Goal: Task Accomplishment & Management: Manage account settings

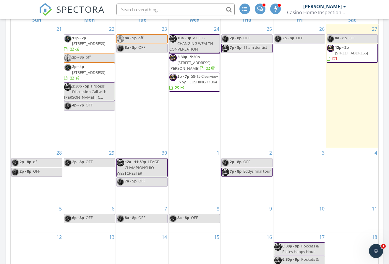
scroll to position [296, 0]
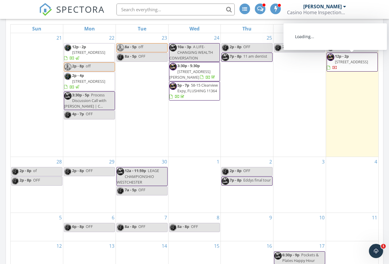
drag, startPoint x: 345, startPoint y: 71, endPoint x: 349, endPoint y: 64, distance: 8.5
click at [349, 64] on span "[STREET_ADDRESS]" at bounding box center [351, 61] width 33 height 5
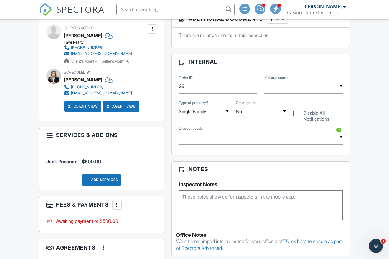
scroll to position [296, 0]
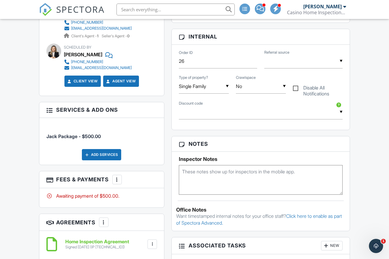
click at [120, 182] on div at bounding box center [117, 179] width 6 height 6
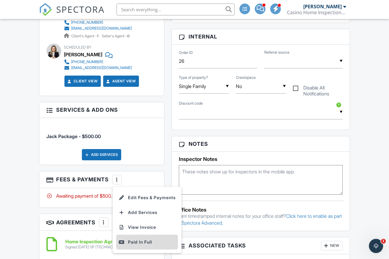
click at [136, 243] on div "Paid In Full" at bounding box center [147, 241] width 57 height 7
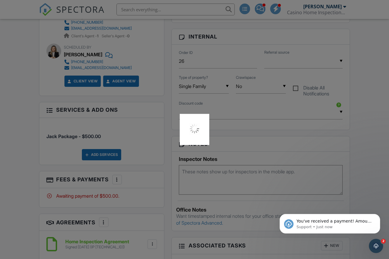
scroll to position [0, 0]
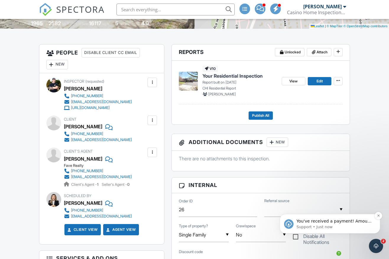
scroll to position [148, 0]
click at [380, 216] on button "Dismiss notification" at bounding box center [379, 216] width 8 height 8
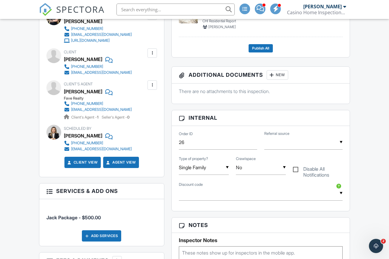
scroll to position [222, 0]
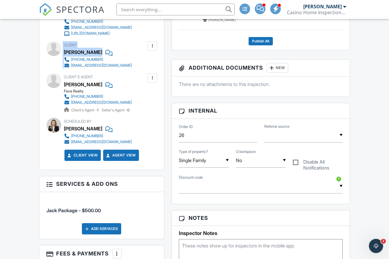
drag, startPoint x: 62, startPoint y: 54, endPoint x: 93, endPoint y: 55, distance: 31.4
click at [93, 55] on div "Client [PERSON_NAME] [PHONE_NUMBER] [EMAIL_ADDRESS][DOMAIN_NAME]" at bounding box center [101, 54] width 111 height 27
copy div "Client [PERSON_NAME]"
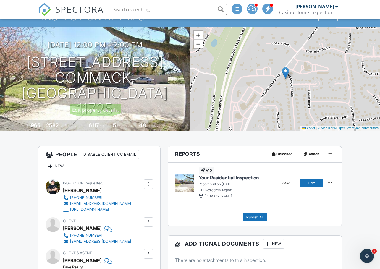
scroll to position [152, 0]
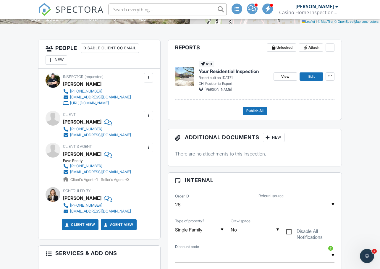
click at [224, 74] on span "Your Residential Inspection" at bounding box center [229, 71] width 60 height 7
